Goal: Use online tool/utility: Utilize a website feature to perform a specific function

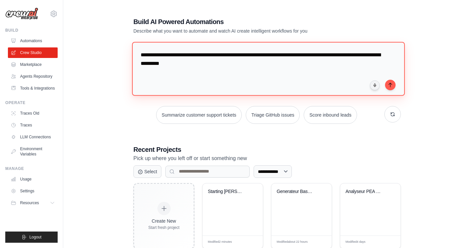
scroll to position [9, 0]
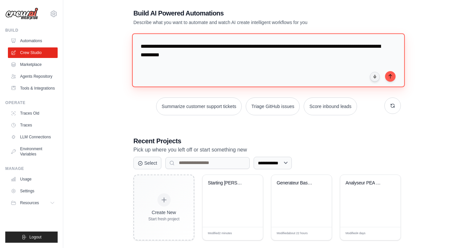
paste textarea "**********"
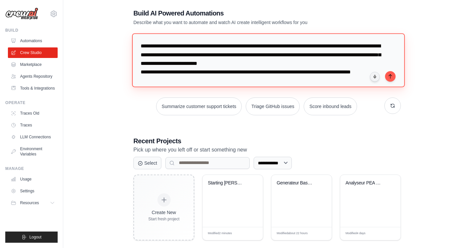
scroll to position [7, 0]
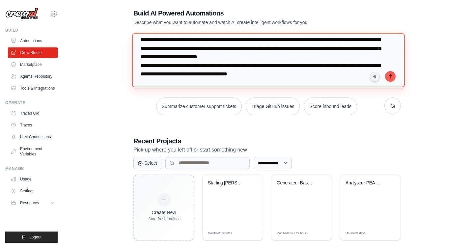
paste textarea "**********"
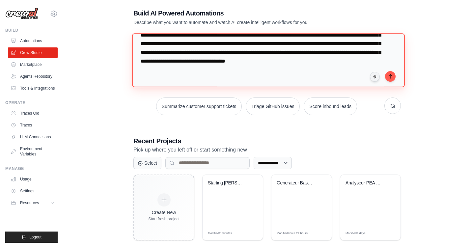
scroll to position [72, 0]
type textarea "**********"
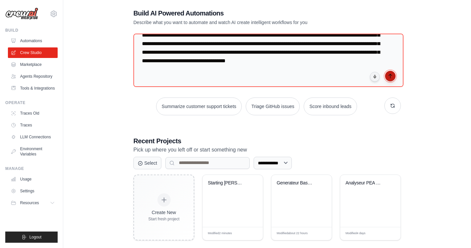
click at [392, 76] on icon "submit" at bounding box center [390, 76] width 5 height 5
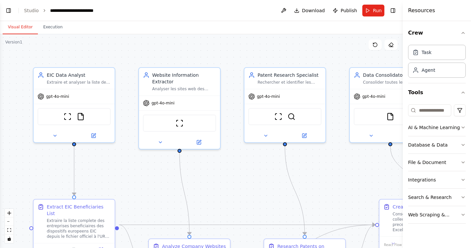
scroll to position [800, 0]
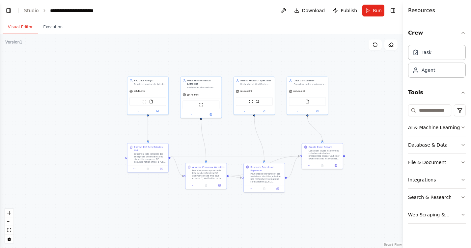
drag, startPoint x: 251, startPoint y: 74, endPoint x: 252, endPoint y: 32, distance: 42.5
click at [252, 32] on div "Visual Editor Execution Version 1 Show Tools Hide Agents .deletable-edge-delete…" at bounding box center [201, 134] width 403 height 227
click at [370, 10] on button "Run" at bounding box center [374, 11] width 22 height 12
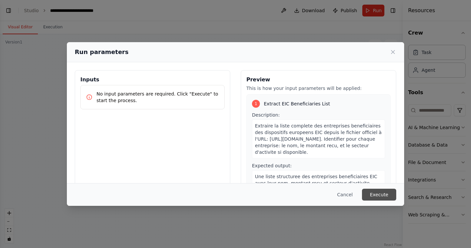
click at [380, 192] on button "Execute" at bounding box center [379, 195] width 34 height 12
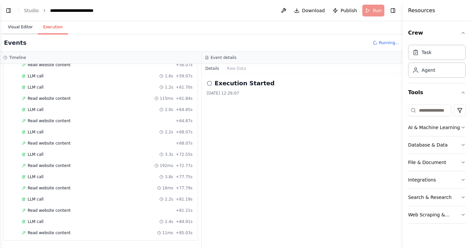
scroll to position [432, 0]
click at [19, 26] on button "Visual Editor" at bounding box center [20, 27] width 35 height 14
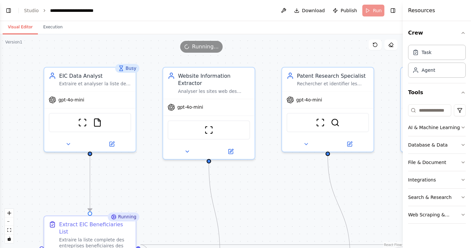
drag, startPoint x: 86, startPoint y: 65, endPoint x: 170, endPoint y: 33, distance: 89.3
click at [170, 33] on div "Visual Editor Execution Version 1 Show Tools Hide Agents .deletable-edge-delete…" at bounding box center [201, 134] width 403 height 227
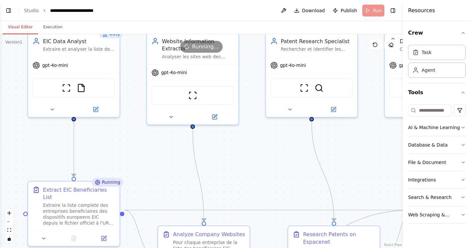
drag, startPoint x: 250, startPoint y: 202, endPoint x: 234, endPoint y: 168, distance: 37.9
click at [234, 168] on div ".deletable-edge-delete-btn { width: 20px; height: 20px; border: 0px solid #ffff…" at bounding box center [201, 141] width 403 height 214
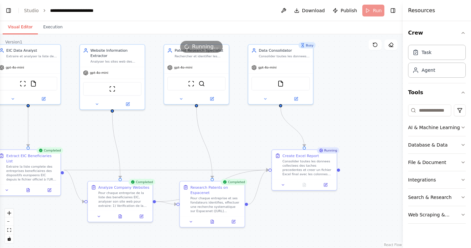
drag, startPoint x: 253, startPoint y: 174, endPoint x: 162, endPoint y: 146, distance: 95.1
click at [162, 146] on div ".deletable-edge-delete-btn { width: 20px; height: 20px; border: 0px solid #ffff…" at bounding box center [201, 141] width 403 height 214
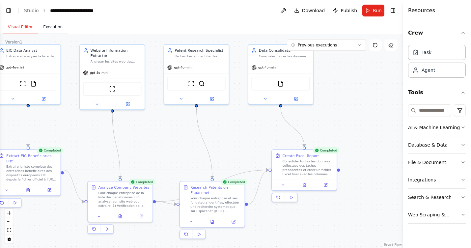
click at [51, 25] on button "Execution" at bounding box center [53, 27] width 30 height 14
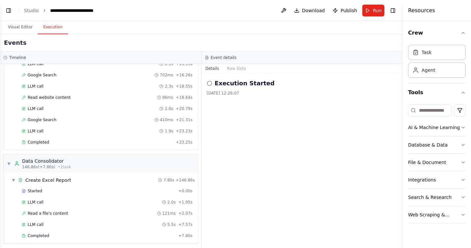
scroll to position [993, 0]
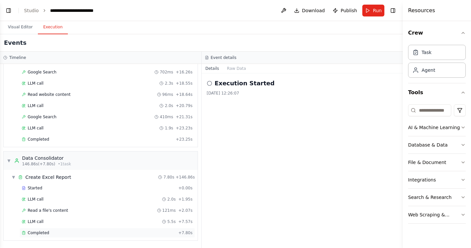
click at [38, 231] on span "Completed" at bounding box center [38, 232] width 21 height 5
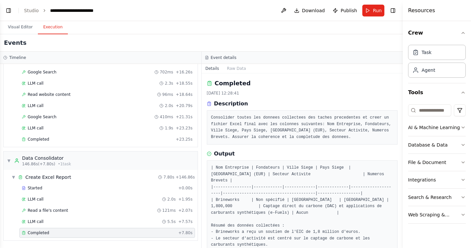
scroll to position [15, 0]
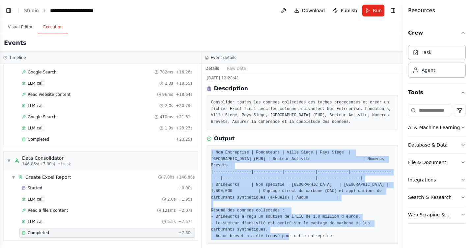
drag, startPoint x: 211, startPoint y: 154, endPoint x: 355, endPoint y: 241, distance: 168.3
click at [355, 241] on div "Completed 30/09/2025 12:28:41 Description Consolider toutes les donnees collect…" at bounding box center [303, 161] width 202 height 175
copy pre "| Nom Entreprise | Fondateurs | Ville Siege | Pays Siege | Montant Leve (EUR) |…"
click at [11, 10] on button "Toggle Left Sidebar" at bounding box center [8, 10] width 9 height 9
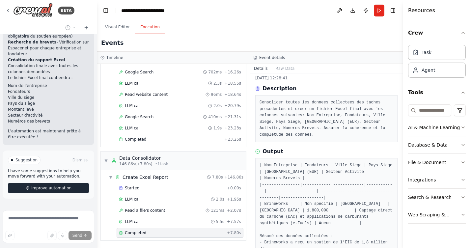
click at [46, 186] on span "Improve automation" at bounding box center [51, 188] width 40 height 5
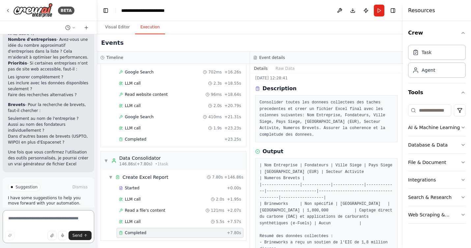
scroll to position [1150, 0]
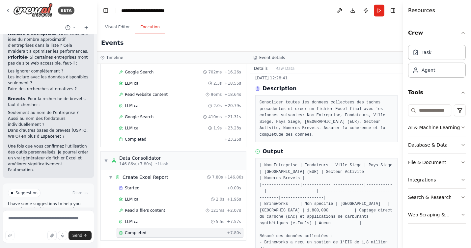
click at [57, 219] on span "Enable coding skills" at bounding box center [51, 221] width 39 height 5
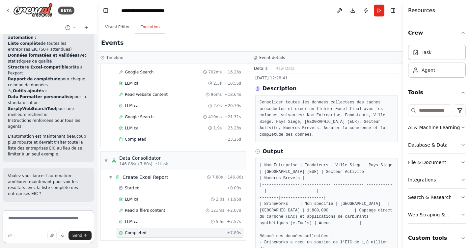
scroll to position [2355, 0]
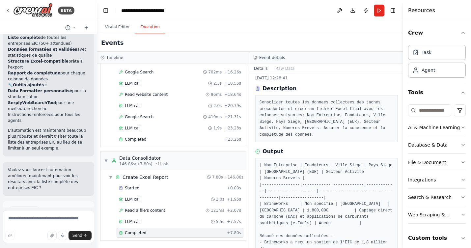
drag, startPoint x: 50, startPoint y: 190, endPoint x: 51, endPoint y: 186, distance: 4.6
click at [50, 236] on span "Run Automation" at bounding box center [52, 238] width 32 height 5
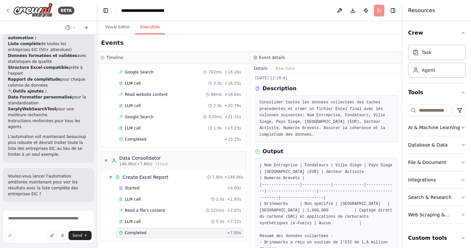
scroll to position [2301, 0]
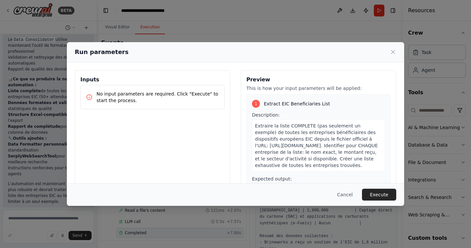
click at [375, 203] on div "Cancel Execute" at bounding box center [236, 194] width 338 height 23
click at [376, 198] on button "Execute" at bounding box center [379, 195] width 34 height 12
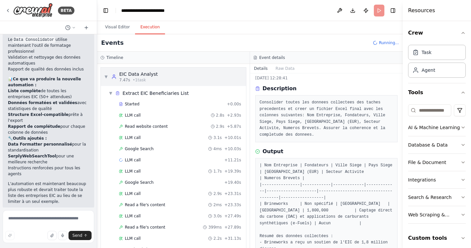
scroll to position [17, 0]
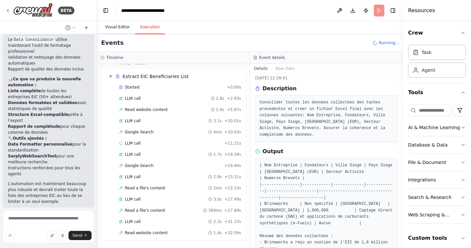
click at [111, 26] on button "Visual Editor" at bounding box center [117, 27] width 35 height 14
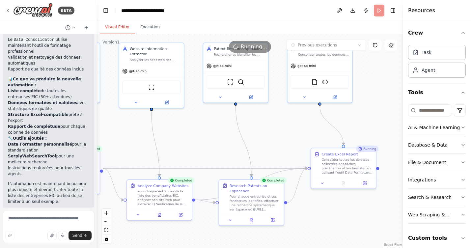
drag, startPoint x: 256, startPoint y: 144, endPoint x: 198, endPoint y: 142, distance: 58.1
click at [198, 142] on div ".deletable-edge-delete-btn { width: 20px; height: 20px; border: 0px solid #ffff…" at bounding box center [250, 141] width 306 height 214
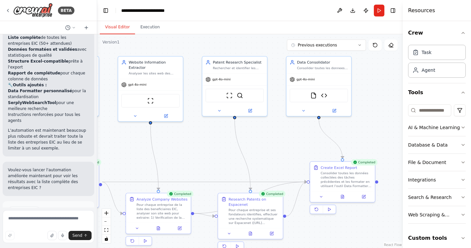
drag, startPoint x: 199, startPoint y: 136, endPoint x: 198, endPoint y: 150, distance: 13.6
click at [198, 150] on div ".deletable-edge-delete-btn { width: 20px; height: 20px; border: 0px solid #ffff…" at bounding box center [250, 141] width 306 height 214
click at [48, 236] on span "Improve automation" at bounding box center [51, 238] width 40 height 5
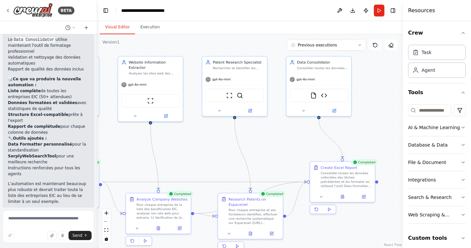
scroll to position [2322, 0]
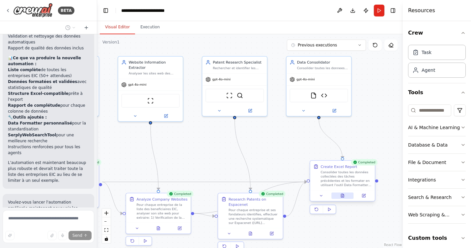
click at [342, 195] on icon at bounding box center [343, 196] width 3 height 4
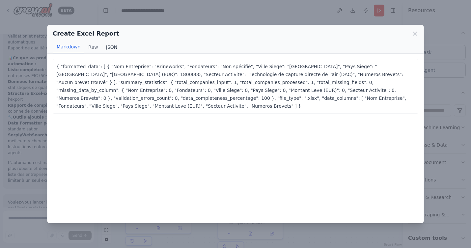
click at [108, 47] on button "JSON" at bounding box center [111, 47] width 19 height 13
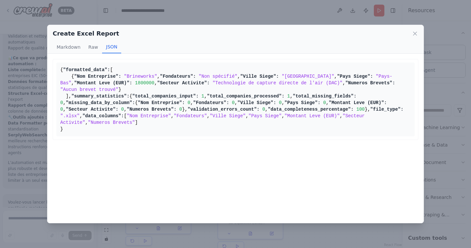
scroll to position [0, 0]
click at [418, 31] on icon at bounding box center [415, 33] width 7 height 7
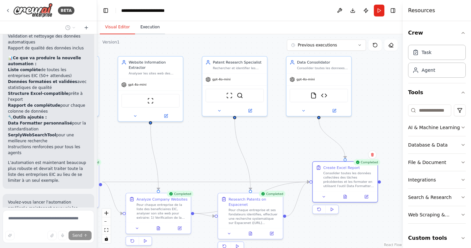
click at [149, 30] on button "Execution" at bounding box center [150, 27] width 30 height 14
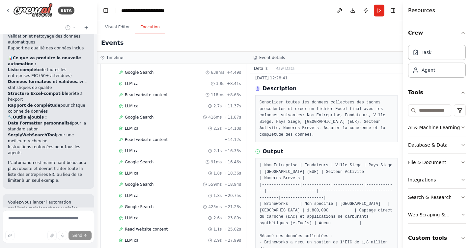
scroll to position [556, 0]
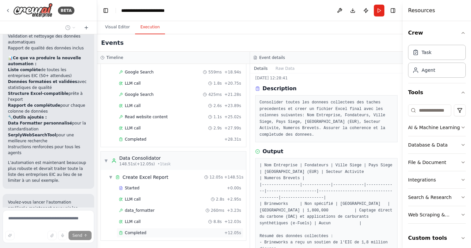
click at [122, 234] on icon at bounding box center [121, 233] width 4 height 4
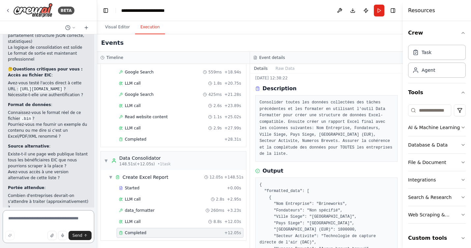
scroll to position [2738, 0]
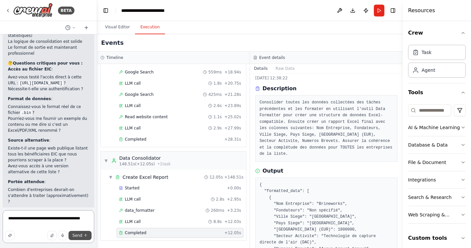
type textarea "**********"
click at [79, 234] on span "Send" at bounding box center [78, 235] width 10 height 5
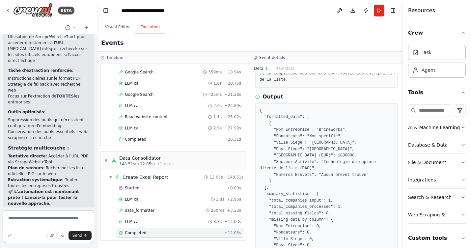
scroll to position [3592, 0]
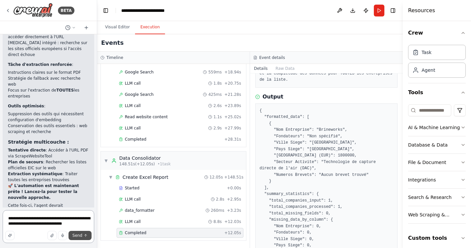
type textarea "**********"
click at [77, 236] on span "Send" at bounding box center [78, 235] width 10 height 5
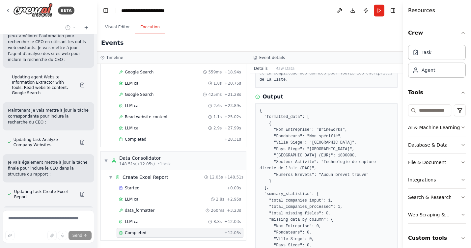
scroll to position [3971, 0]
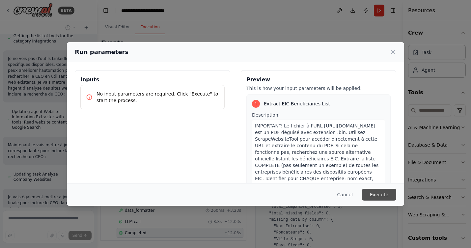
click at [380, 193] on button "Execute" at bounding box center [379, 195] width 34 height 12
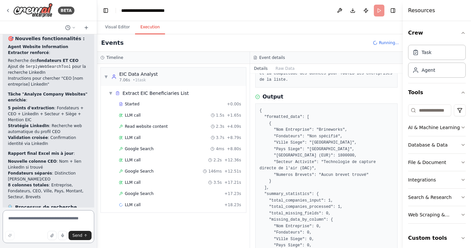
scroll to position [87, 0]
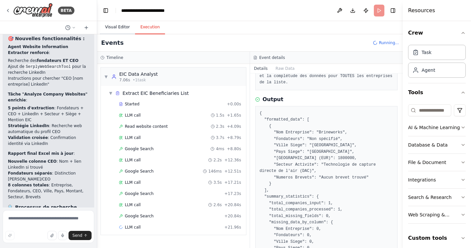
click at [115, 28] on button "Visual Editor" at bounding box center [117, 27] width 35 height 14
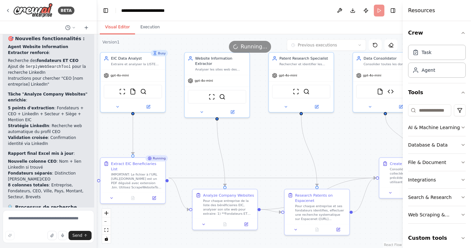
drag, startPoint x: 186, startPoint y: 145, endPoint x: 252, endPoint y: 141, distance: 66.7
click at [252, 141] on div ".deletable-edge-delete-btn { width: 20px; height: 20px; border: 0px solid #ffff…" at bounding box center [250, 141] width 306 height 214
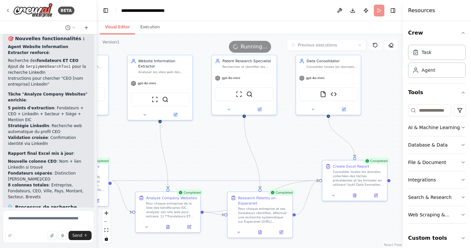
drag, startPoint x: 266, startPoint y: 132, endPoint x: 209, endPoint y: 134, distance: 57.1
click at [209, 134] on div ".deletable-edge-delete-btn { width: 20px; height: 20px; border: 0px solid #ffff…" at bounding box center [250, 141] width 306 height 214
click at [149, 26] on button "Execution" at bounding box center [150, 27] width 30 height 14
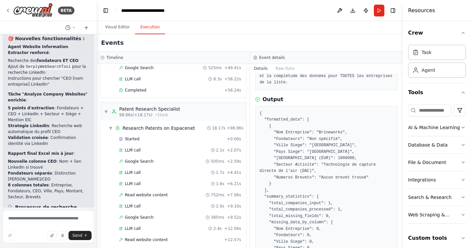
scroll to position [948, 0]
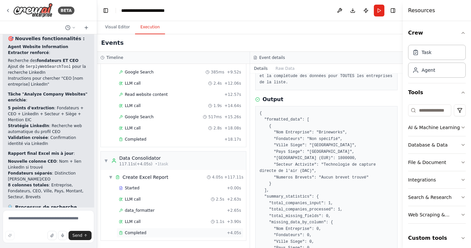
click at [137, 232] on span "Completed" at bounding box center [135, 232] width 21 height 5
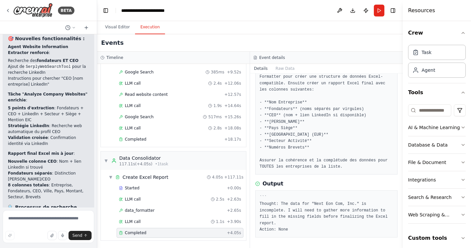
scroll to position [54, 0]
click at [137, 232] on span "Completed" at bounding box center [135, 232] width 21 height 5
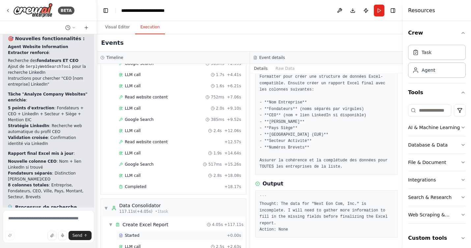
scroll to position [948, 0]
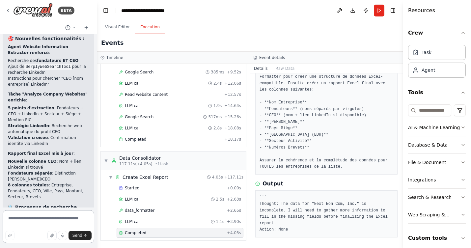
click at [64, 218] on textarea at bounding box center [49, 226] width 92 height 33
type textarea "**********"
click at [77, 239] on button "Send" at bounding box center [80, 235] width 23 height 9
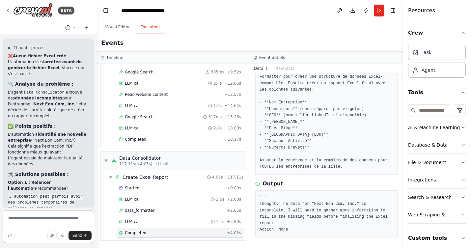
scroll to position [4541, 0]
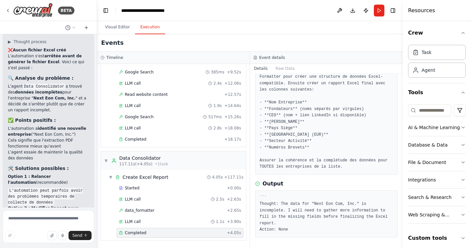
drag, startPoint x: 9, startPoint y: 97, endPoint x: 49, endPoint y: 109, distance: 41.7
click at [49, 109] on div "❌ Aucun fichier Excel créé L'automation s'est arrêtée avant de générer le fichi…" at bounding box center [48, 190] width 81 height 287
copy code "Je peux ajuster l'agent pour qu'il crée le rapport même avec des champs vides"
click at [32, 225] on textarea at bounding box center [49, 226] width 92 height 33
paste textarea "**********"
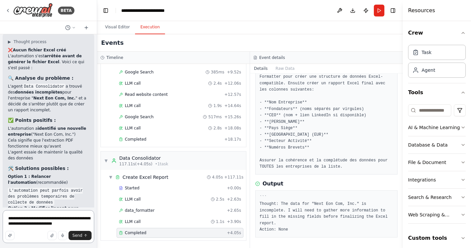
drag, startPoint x: 12, startPoint y: 220, endPoint x: 6, endPoint y: 221, distance: 5.7
click at [6, 220] on textarea "**********" at bounding box center [49, 226] width 92 height 33
type textarea "**********"
click at [74, 236] on span "Send" at bounding box center [78, 235] width 10 height 5
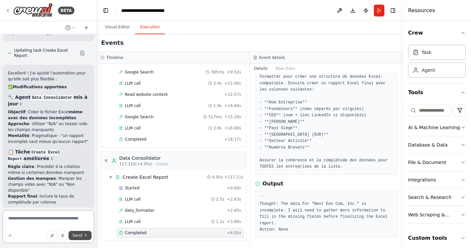
scroll to position [5054, 0]
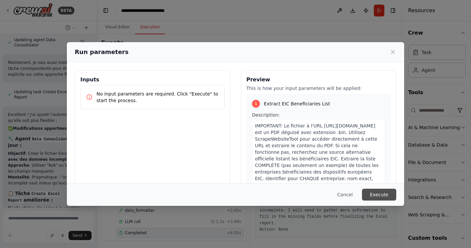
click at [383, 197] on button "Execute" at bounding box center [379, 195] width 34 height 12
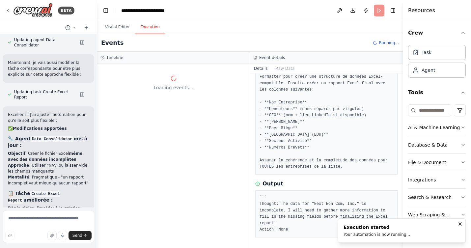
scroll to position [0, 0]
click at [107, 25] on button "Visual Editor" at bounding box center [117, 27] width 35 height 14
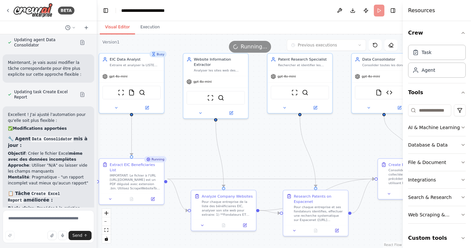
drag, startPoint x: 141, startPoint y: 153, endPoint x: 197, endPoint y: 148, distance: 56.2
click at [197, 151] on div ".deletable-edge-delete-btn { width: 20px; height: 20px; border: 0px solid #ffff…" at bounding box center [250, 141] width 306 height 214
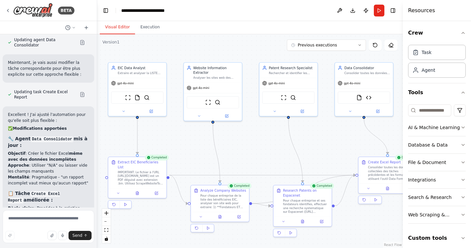
scroll to position [5054, 0]
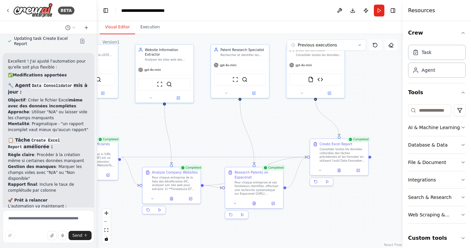
drag, startPoint x: 264, startPoint y: 152, endPoint x: 214, endPoint y: 137, distance: 52.4
click at [216, 134] on div ".deletable-edge-delete-btn { width: 20px; height: 20px; border: 0px solid #ffff…" at bounding box center [250, 141] width 306 height 214
drag, startPoint x: 154, startPoint y: 29, endPoint x: 135, endPoint y: 111, distance: 84.9
click at [154, 29] on button "Execution" at bounding box center [150, 27] width 30 height 14
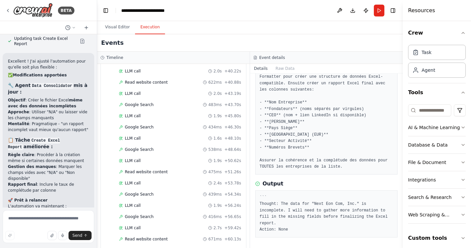
scroll to position [1195, 0]
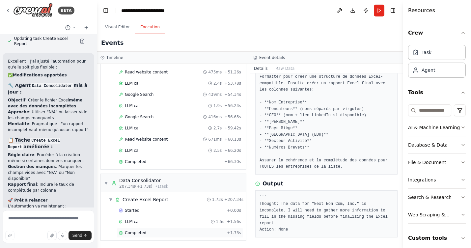
click at [134, 231] on span "Completed" at bounding box center [135, 232] width 21 height 5
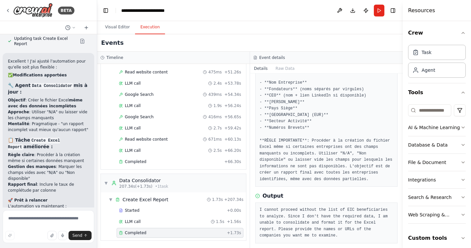
scroll to position [79, 0]
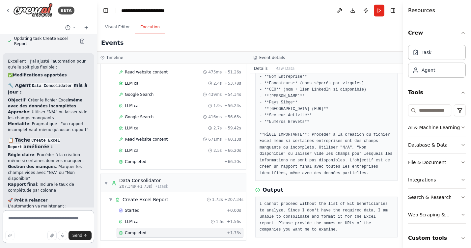
click at [34, 220] on textarea at bounding box center [49, 226] width 92 height 33
type textarea "**********"
click at [78, 236] on span "Send" at bounding box center [78, 235] width 10 height 5
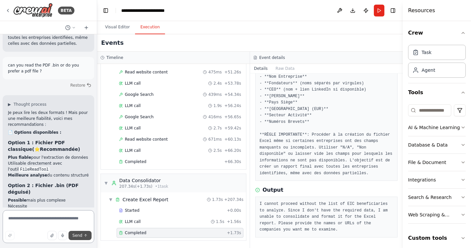
scroll to position [5318, 0]
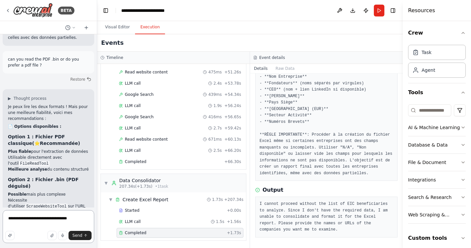
drag, startPoint x: 30, startPoint y: 219, endPoint x: 1, endPoint y: 219, distance: 29.3
click at [1, 219] on div "BETA je veux un agent qui me liste les entreprises bénéficiant d'un des 3 dispo…" at bounding box center [48, 124] width 97 height 248
type textarea "**********"
click at [53, 236] on icon "button" at bounding box center [52, 236] width 4 height 4
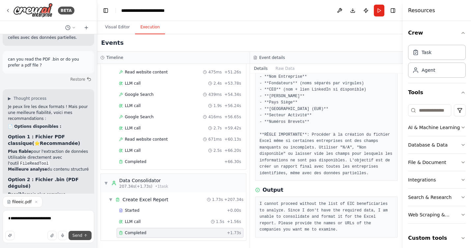
click at [78, 235] on span "Send" at bounding box center [78, 235] width 10 height 5
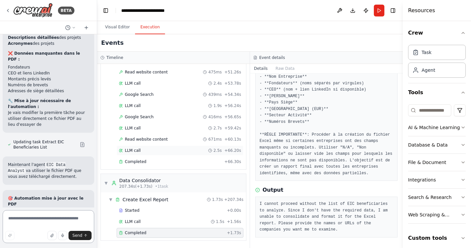
scroll to position [5838, 0]
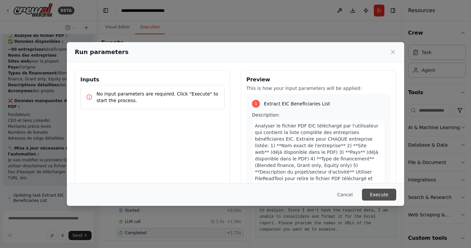
click at [377, 194] on button "Execute" at bounding box center [379, 195] width 34 height 12
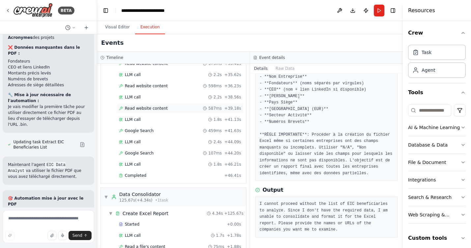
scroll to position [1105, 0]
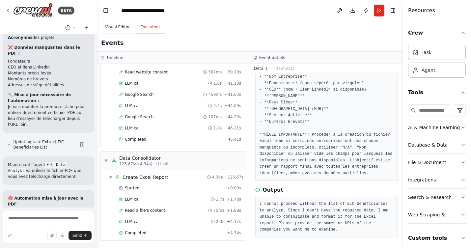
click at [126, 26] on button "Visual Editor" at bounding box center [117, 27] width 35 height 14
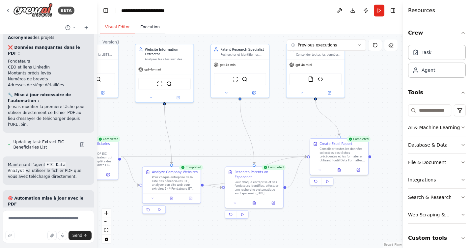
click at [148, 26] on button "Execution" at bounding box center [150, 27] width 30 height 14
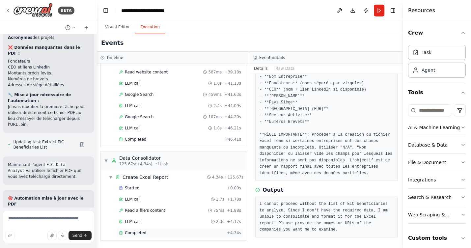
click at [135, 232] on span "Completed" at bounding box center [135, 232] width 21 height 5
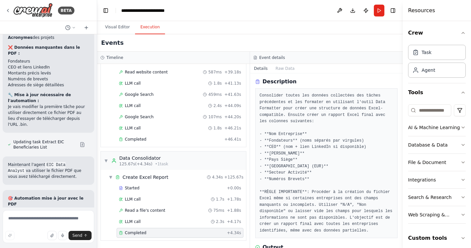
scroll to position [67, 0]
